Goal: Task Accomplishment & Management: Manage account settings

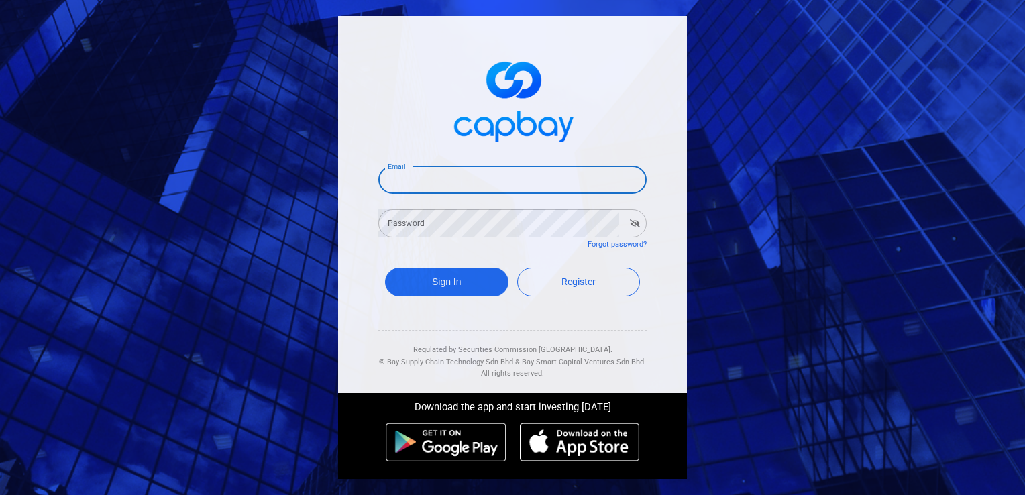
click at [453, 188] on input "Email" at bounding box center [512, 180] width 268 height 28
type input "[EMAIL_ADDRESS][DOMAIN_NAME]"
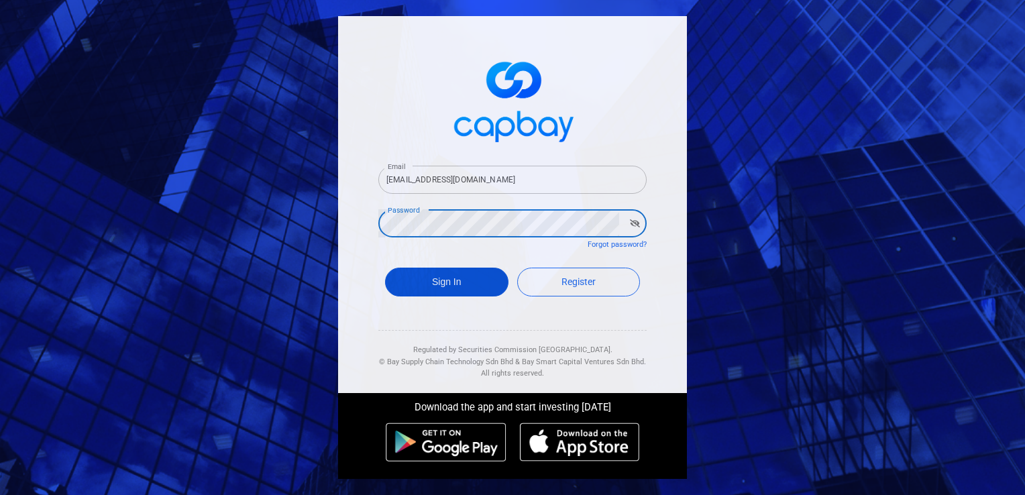
click at [443, 283] on button "Sign In" at bounding box center [446, 282] width 123 height 29
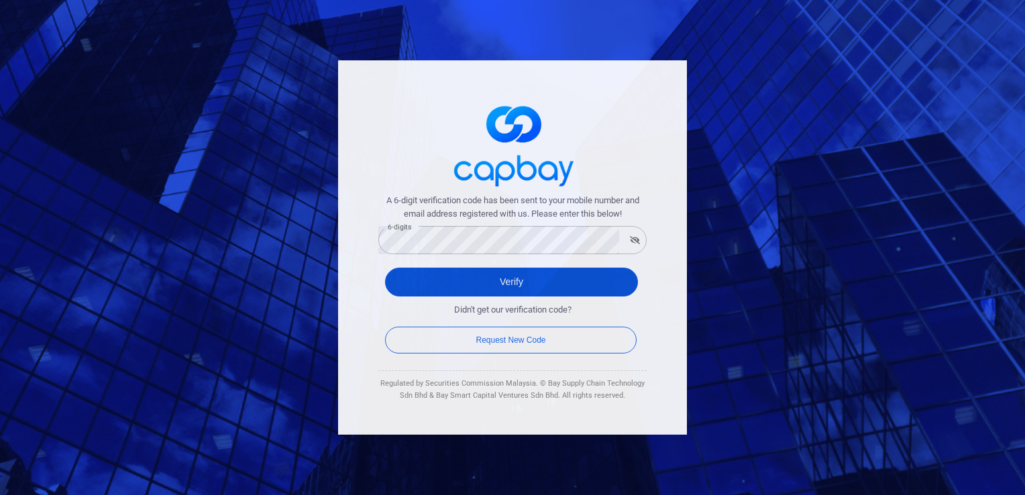
click at [535, 283] on button "Verify" at bounding box center [511, 282] width 253 height 29
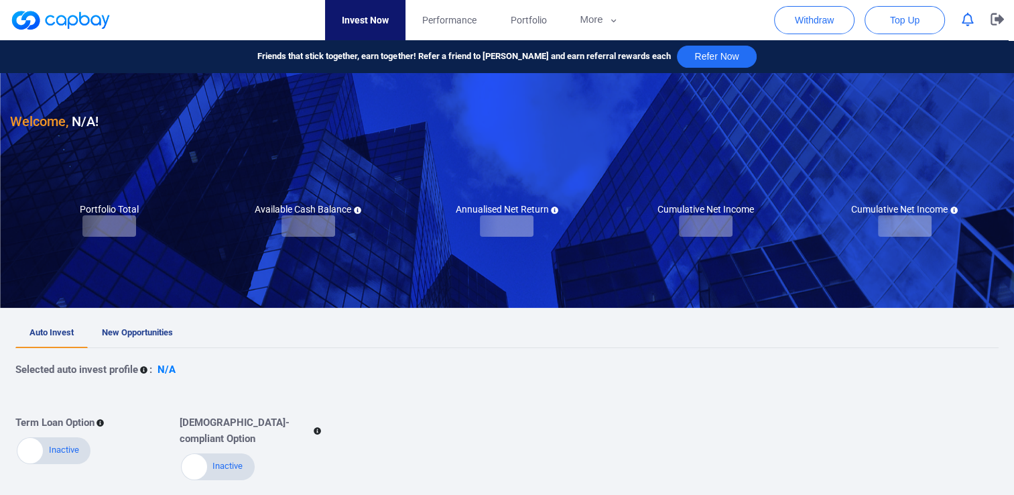
checkbox input "true"
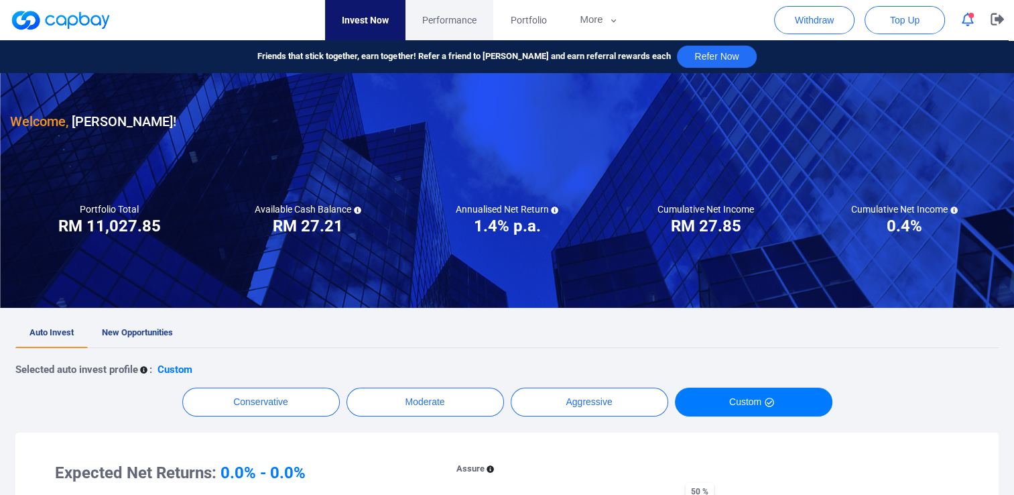
click at [465, 21] on span "Performance" at bounding box center [449, 20] width 54 height 15
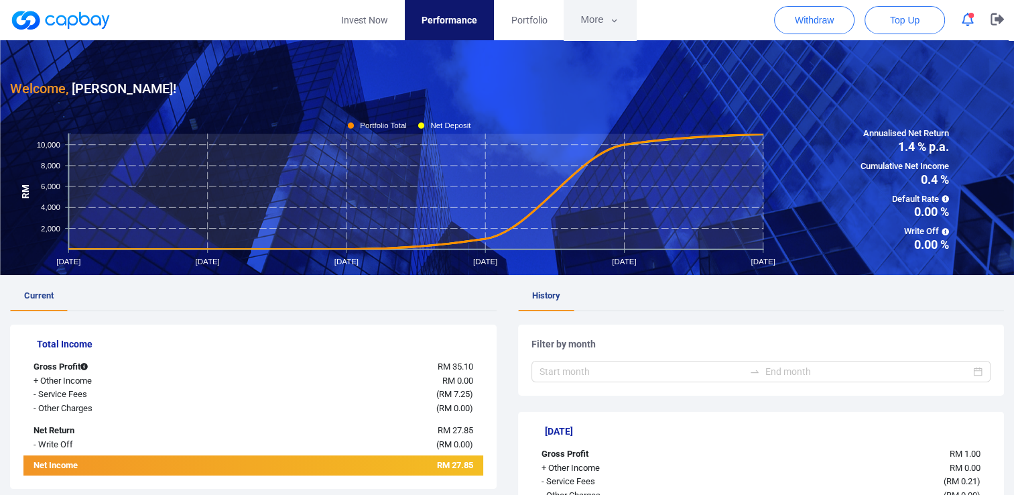
click at [607, 20] on button "More" at bounding box center [600, 20] width 72 height 40
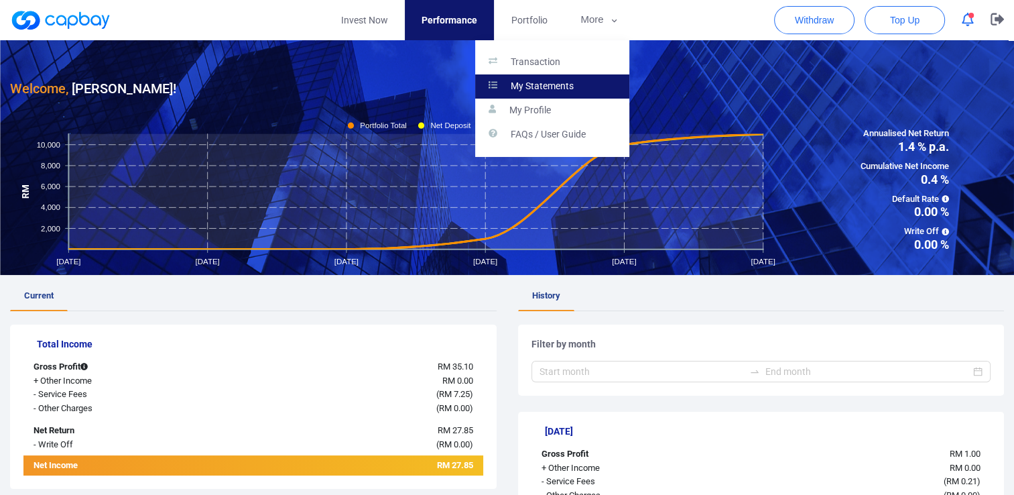
click at [556, 82] on p "My Statements" at bounding box center [542, 86] width 63 height 12
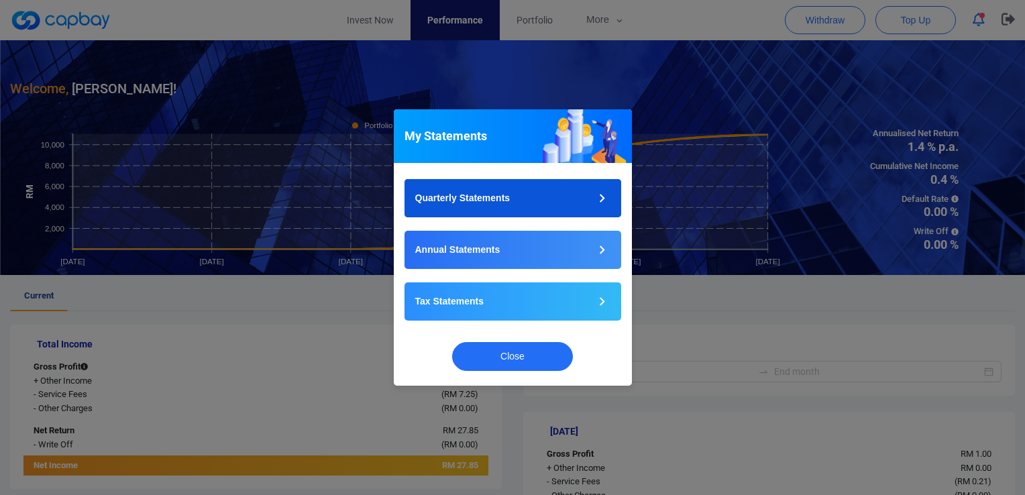
click at [601, 194] on icon "button" at bounding box center [601, 198] width 17 height 17
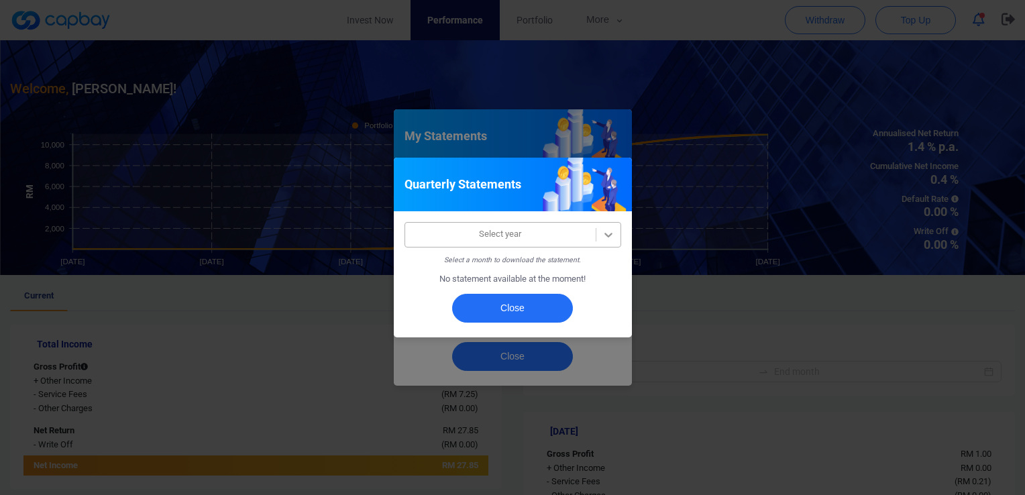
click at [611, 233] on icon at bounding box center [608, 235] width 8 height 5
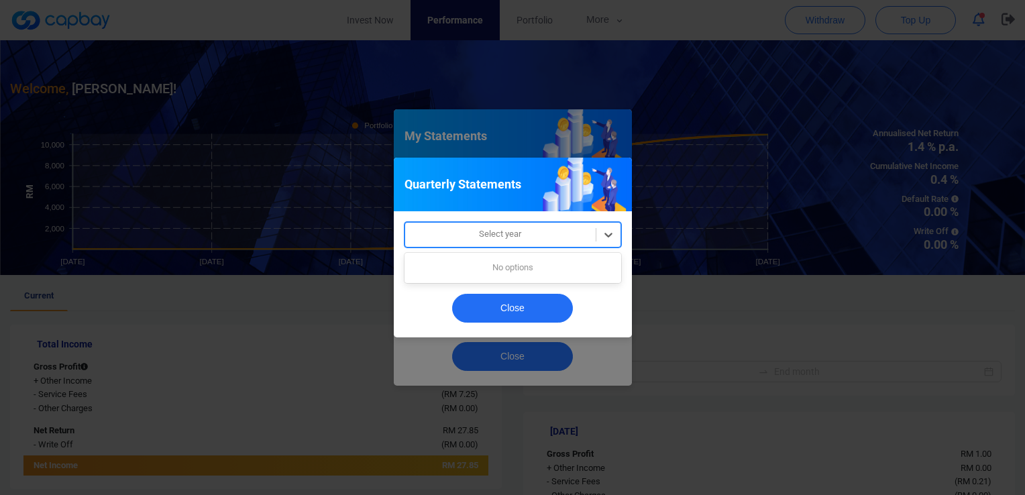
click at [551, 231] on div at bounding box center [500, 234] width 177 height 17
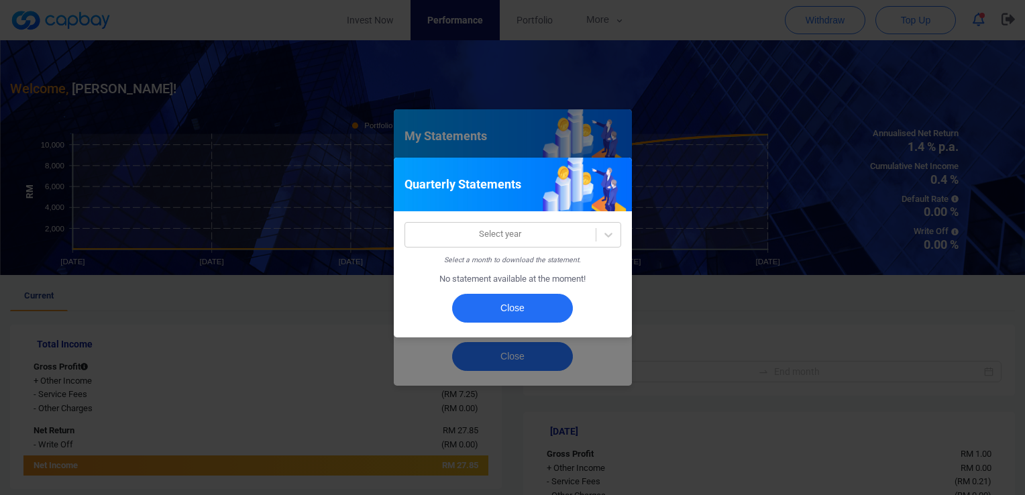
click at [737, 298] on div "Quarterly Statements Select year Select a month to download the statement. No s…" at bounding box center [512, 247] width 1025 height 495
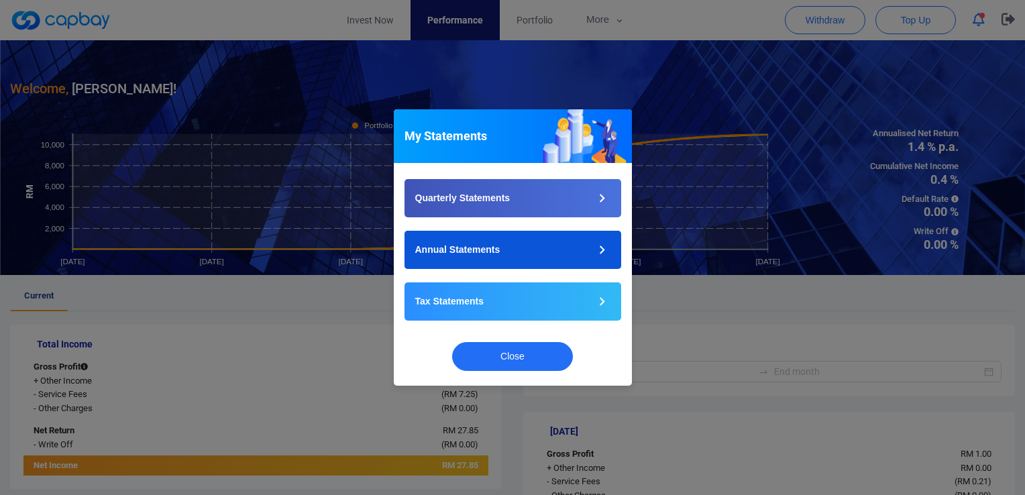
click at [601, 251] on icon "button" at bounding box center [601, 249] width 17 height 17
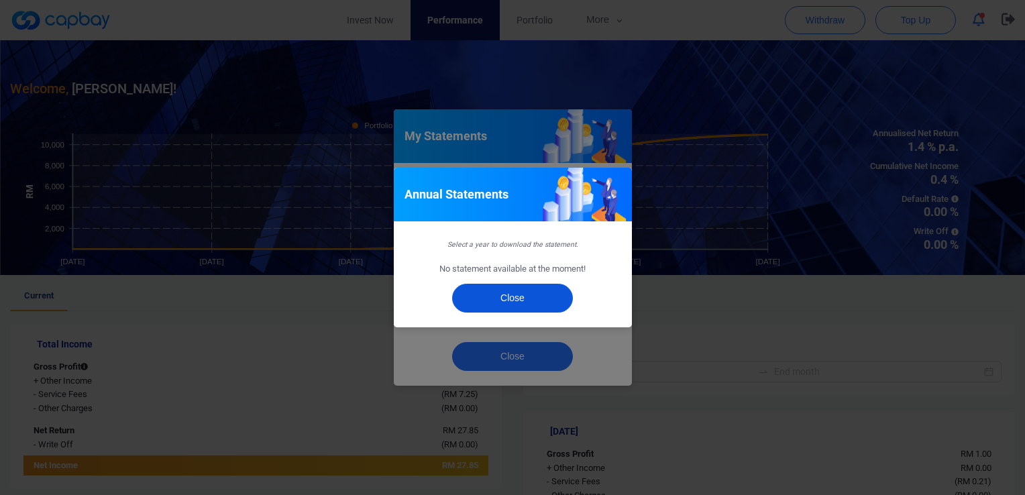
click at [524, 300] on button "Close" at bounding box center [512, 298] width 121 height 29
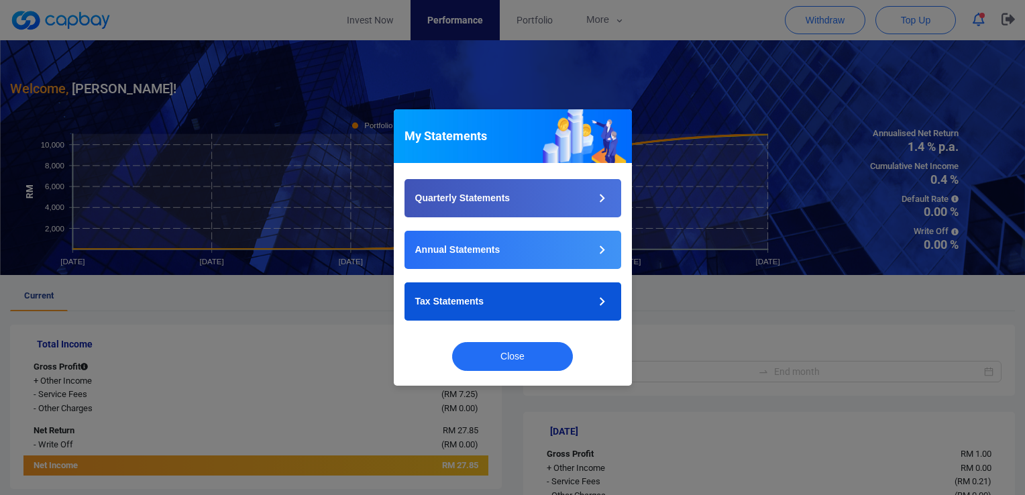
click at [599, 298] on icon "button" at bounding box center [601, 301] width 5 height 9
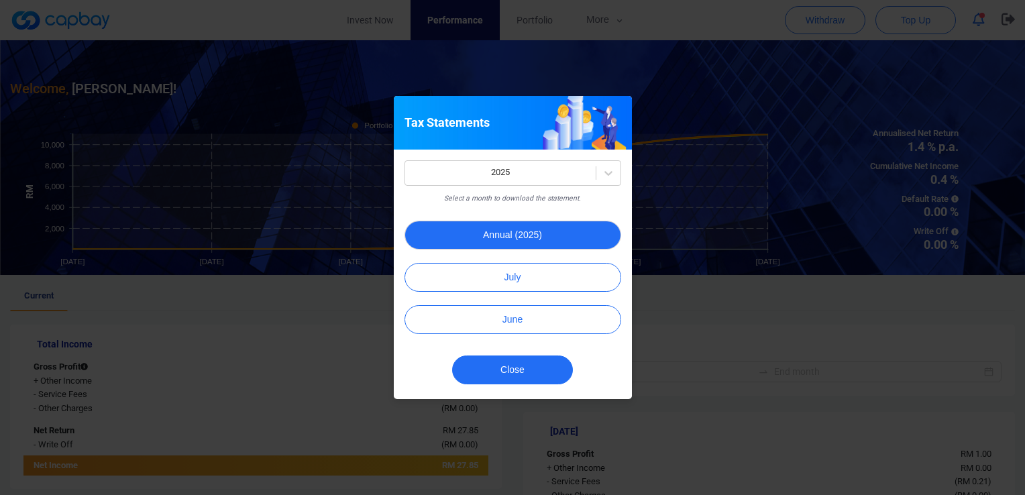
click at [561, 232] on button "Annual (2025)" at bounding box center [512, 235] width 217 height 29
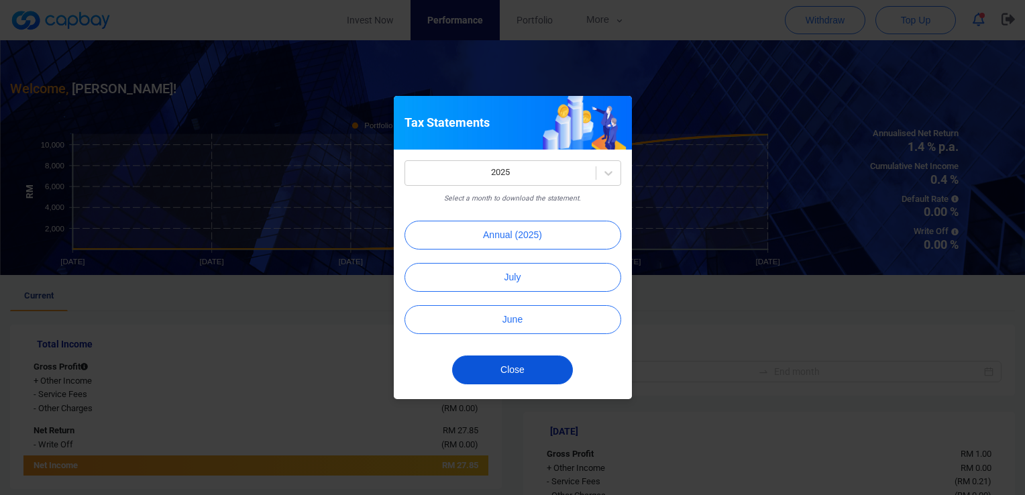
click at [542, 371] on button "Close" at bounding box center [512, 369] width 121 height 29
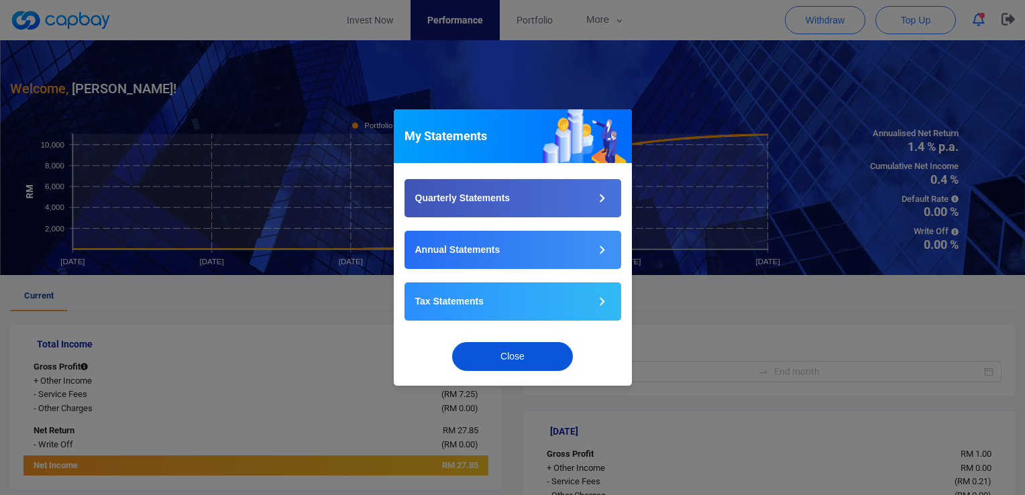
click at [539, 362] on button "Close" at bounding box center [512, 356] width 121 height 29
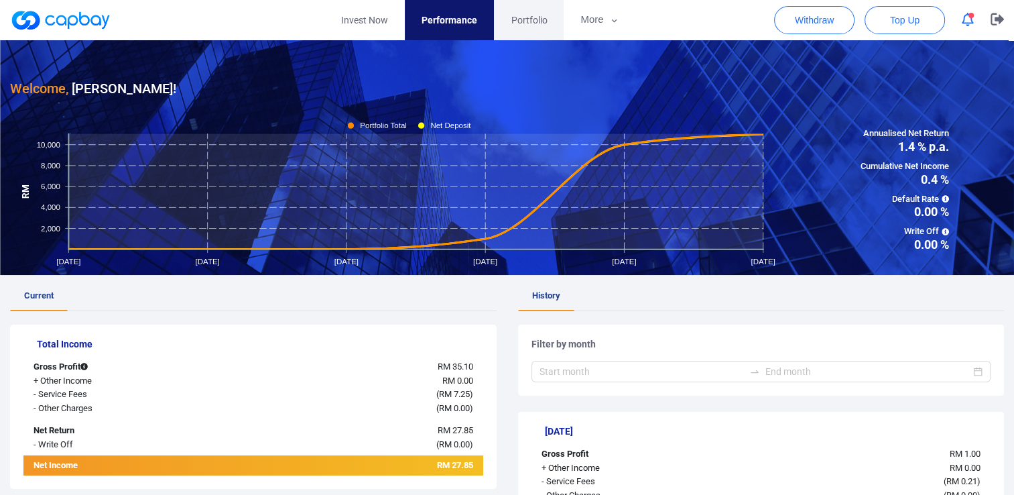
click at [529, 15] on span "Portfolio" at bounding box center [529, 20] width 36 height 15
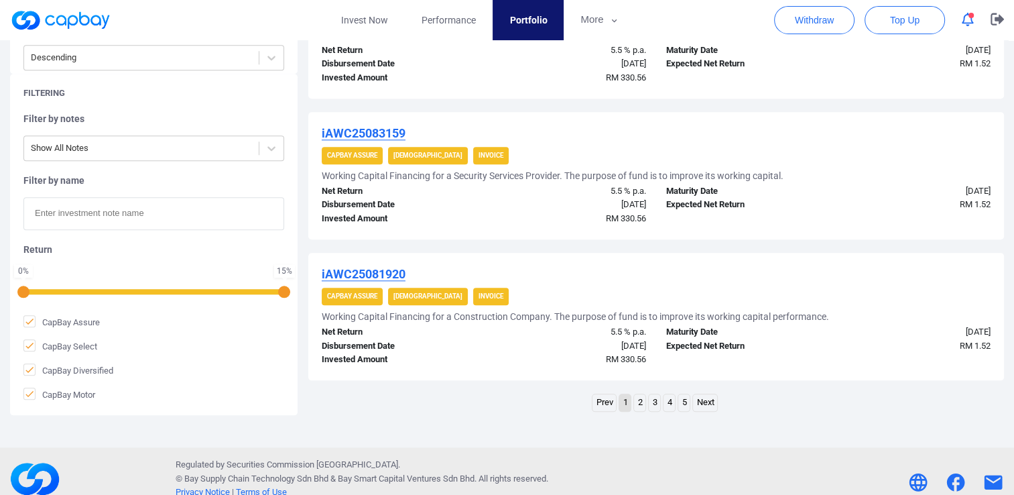
scroll to position [1384, 0]
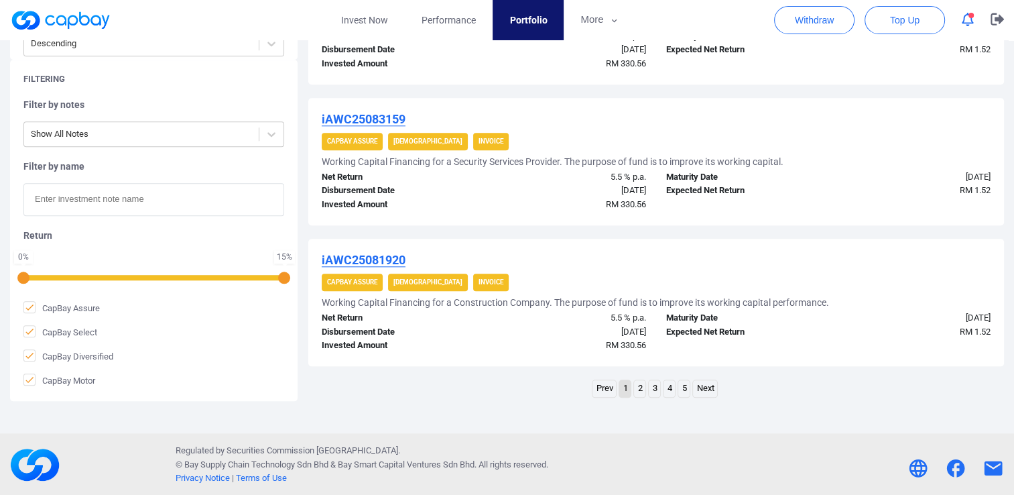
click at [709, 387] on link "Next" at bounding box center [705, 388] width 24 height 17
click at [707, 389] on link "Next" at bounding box center [705, 388] width 24 height 17
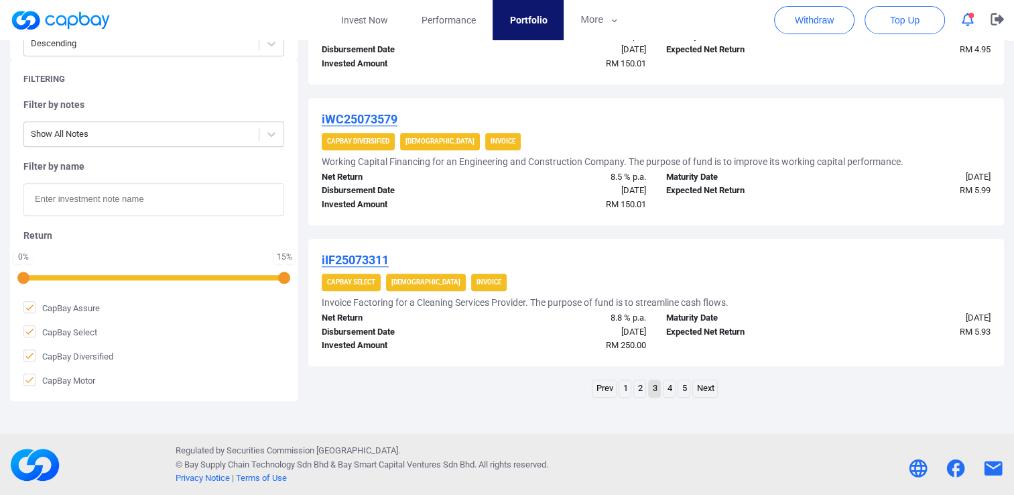
click at [670, 388] on link "4" at bounding box center [669, 388] width 11 height 17
click at [684, 390] on link "5" at bounding box center [684, 388] width 11 height 17
click at [711, 386] on link "Next" at bounding box center [705, 388] width 24 height 17
click at [710, 384] on link "Next" at bounding box center [705, 388] width 24 height 17
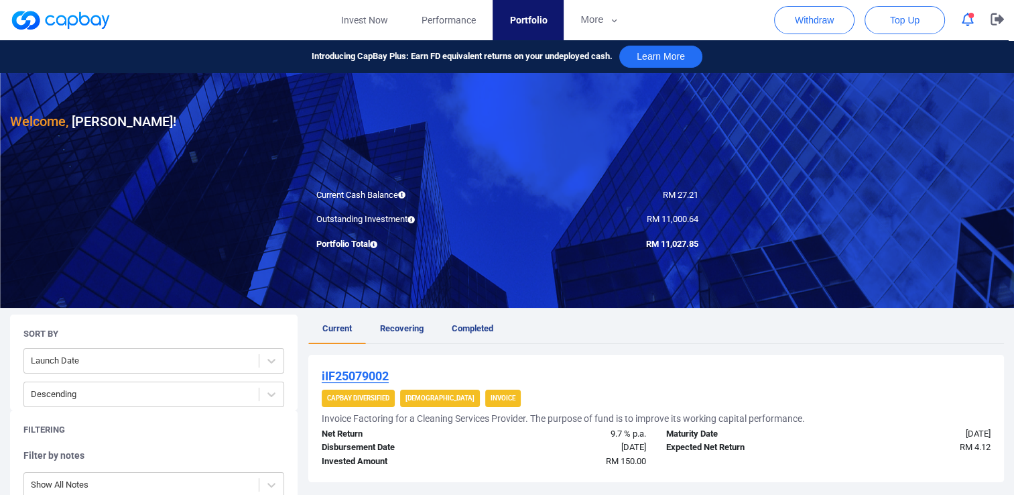
scroll to position [67, 0]
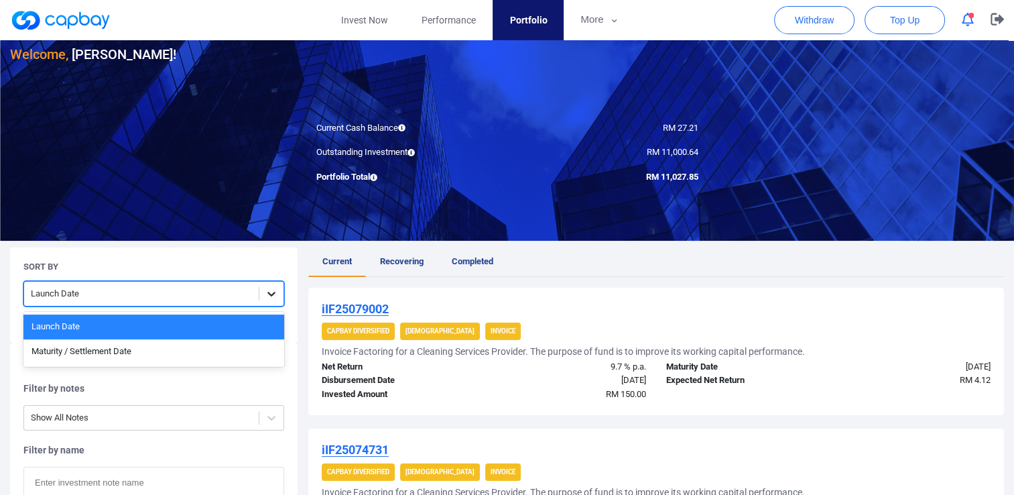
click at [273, 296] on icon at bounding box center [271, 293] width 13 height 13
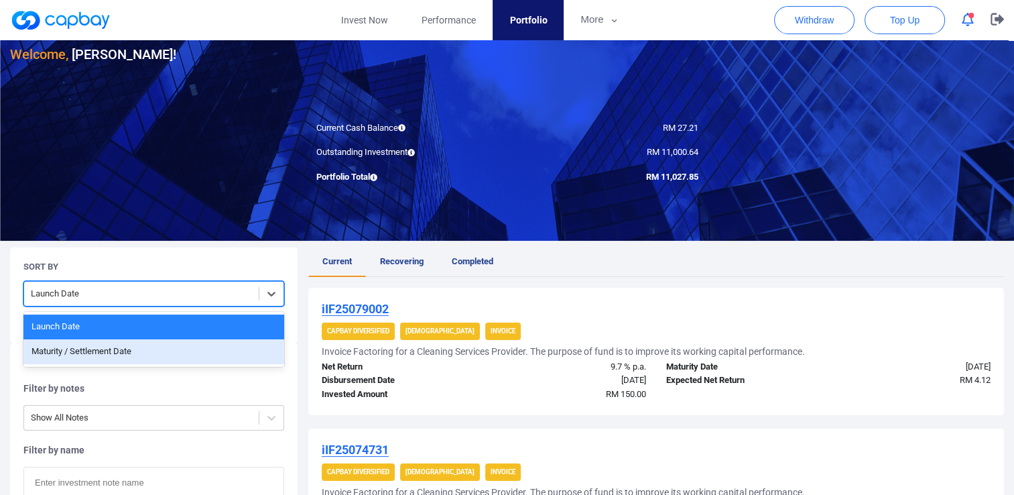
click at [241, 345] on div "Maturity / Settlement Date" at bounding box center [153, 351] width 261 height 25
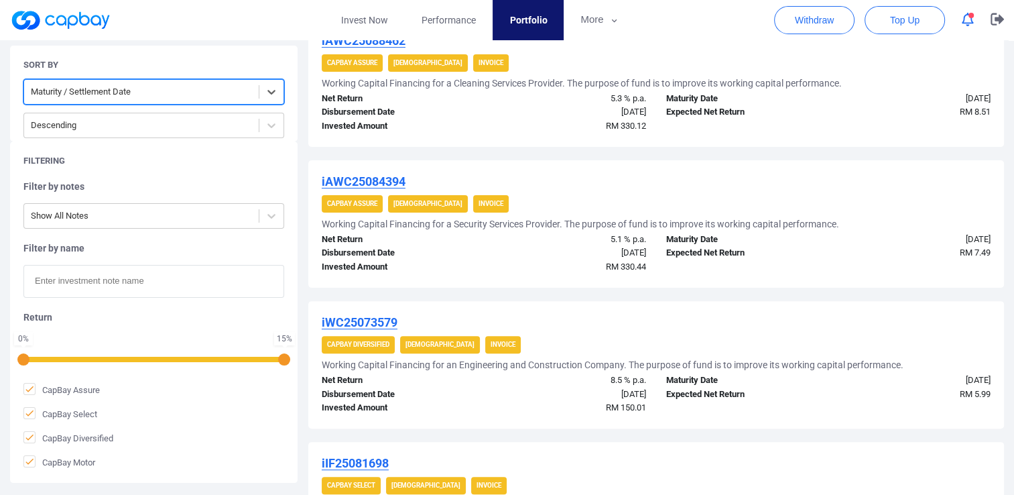
scroll to position [335, 0]
click at [272, 125] on icon at bounding box center [271, 125] width 13 height 13
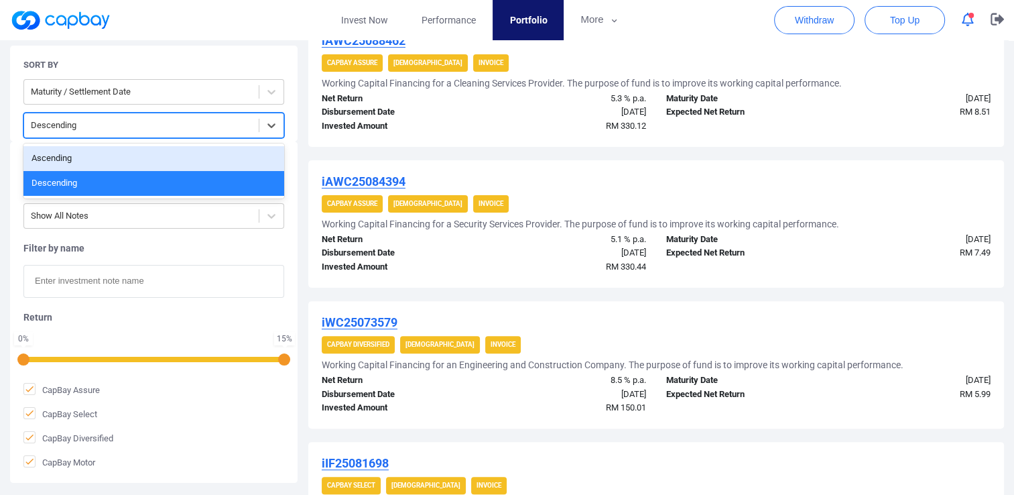
click at [172, 155] on div "Ascending" at bounding box center [153, 158] width 261 height 25
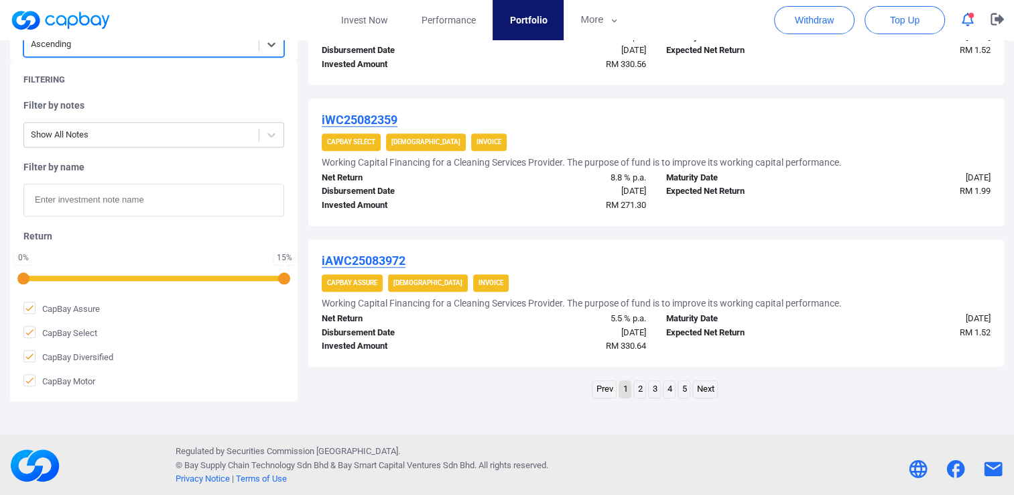
scroll to position [1384, 0]
click at [637, 386] on link "2" at bounding box center [639, 388] width 11 height 17
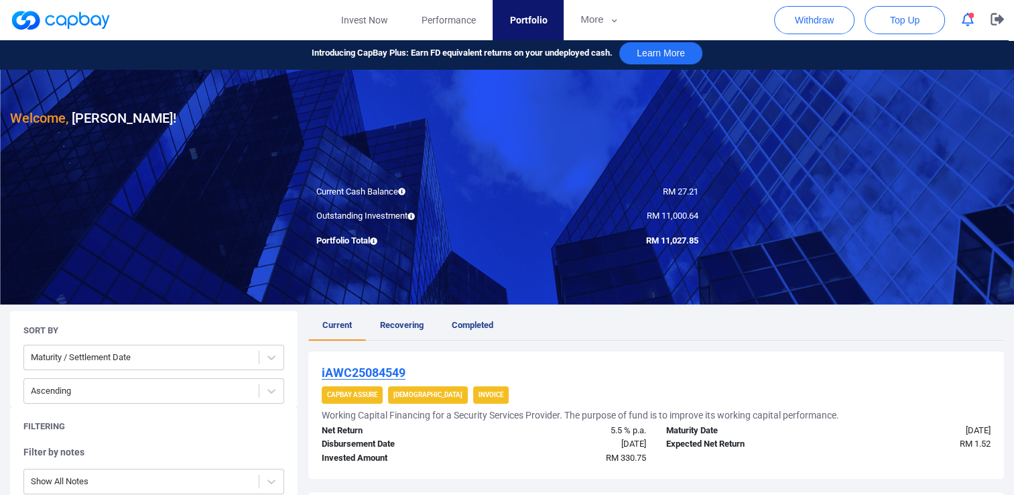
scroll to position [0, 0]
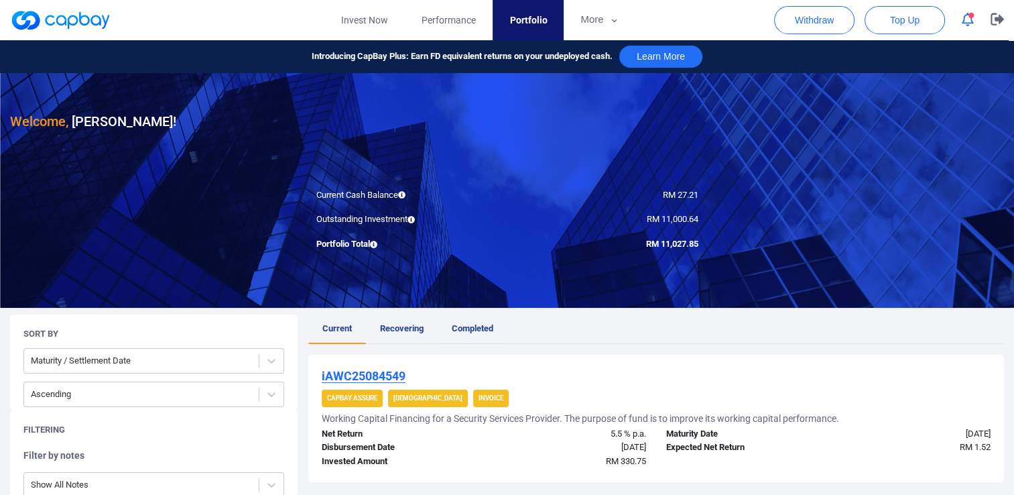
click at [483, 328] on span "Completed" at bounding box center [473, 328] width 42 height 10
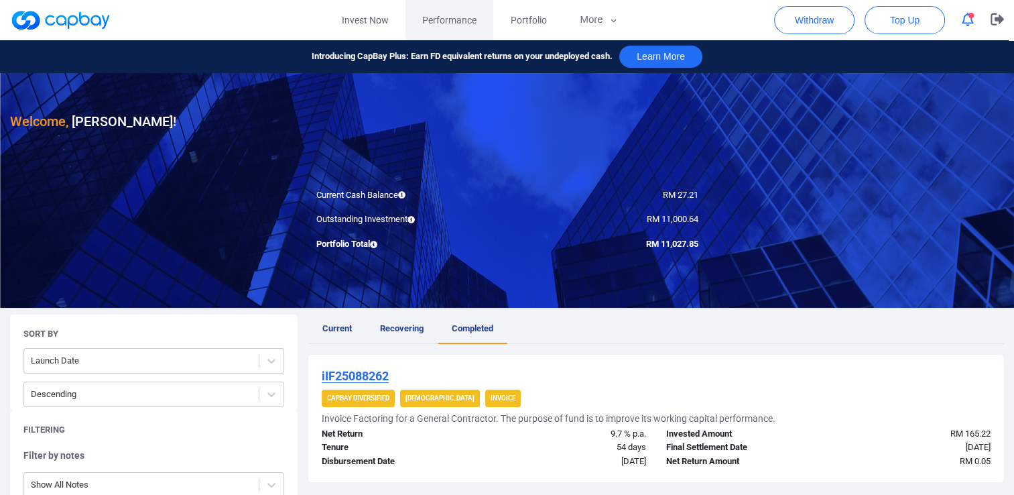
click at [455, 23] on span "Performance" at bounding box center [449, 20] width 54 height 15
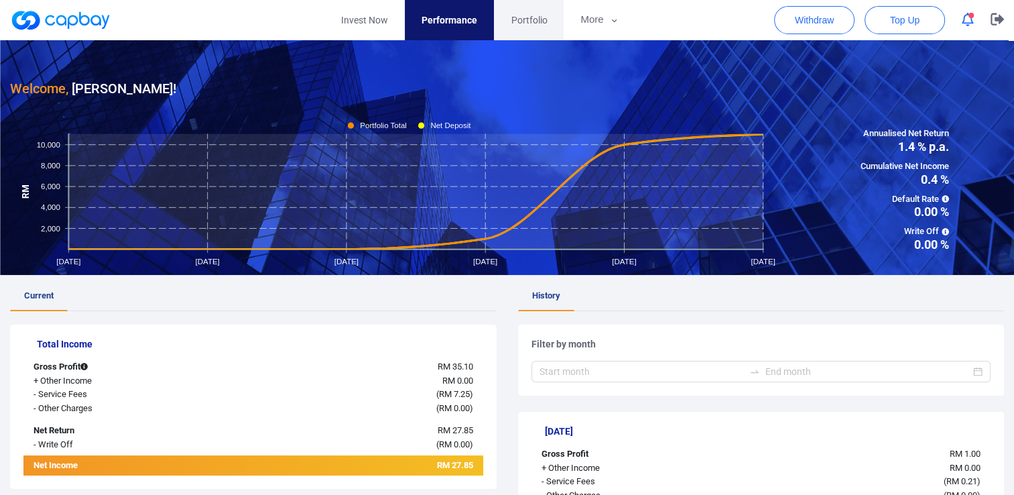
click at [518, 21] on span "Portfolio" at bounding box center [529, 20] width 36 height 15
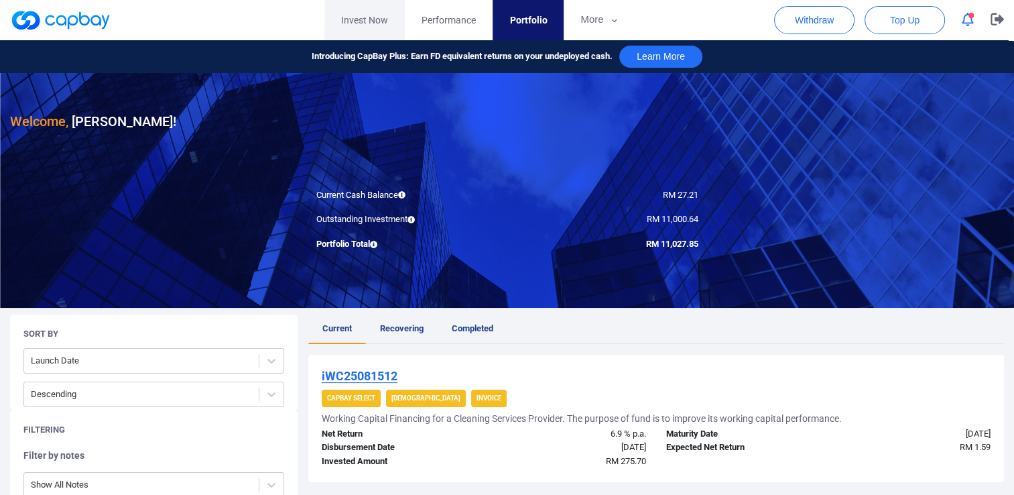
click at [357, 23] on link "Invest Now" at bounding box center [365, 20] width 80 height 40
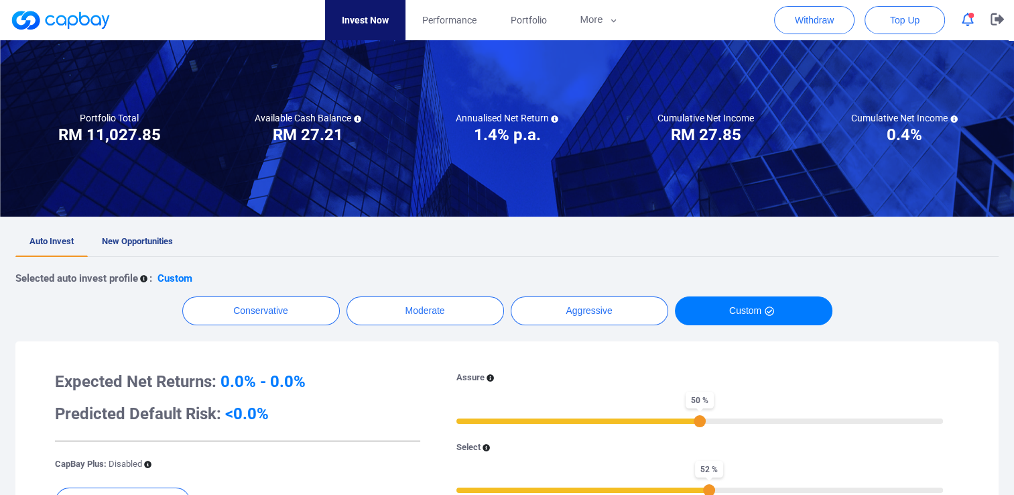
scroll to position [12, 0]
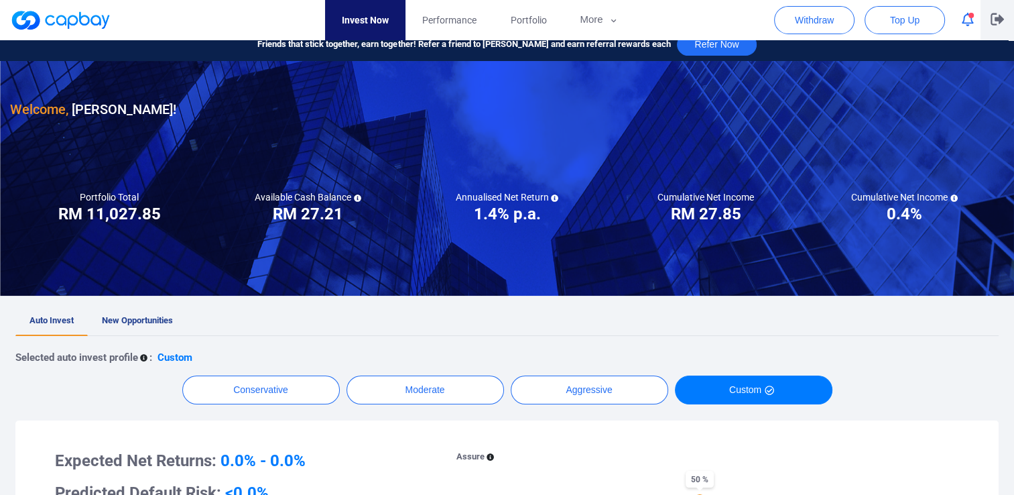
click at [996, 17] on icon "button" at bounding box center [997, 19] width 13 height 13
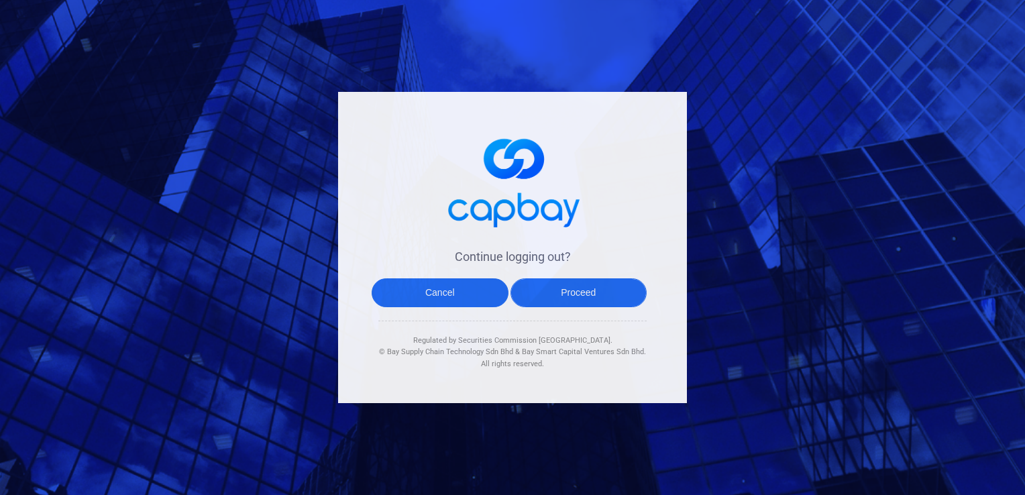
click at [578, 290] on button "Proceed" at bounding box center [578, 292] width 137 height 29
